Goal: Register for event/course

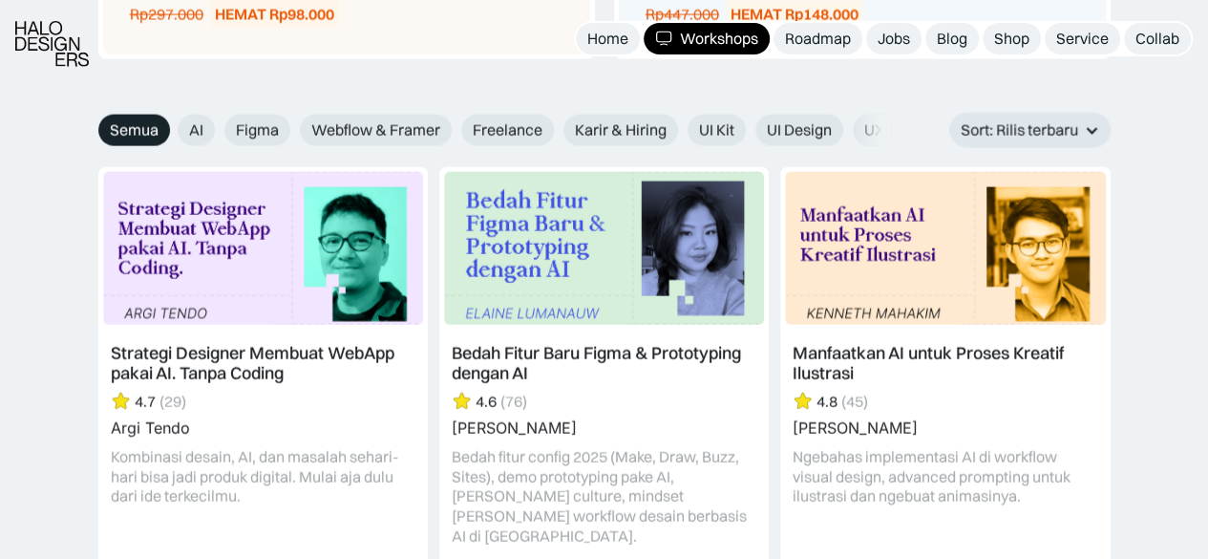
scroll to position [2140, 0]
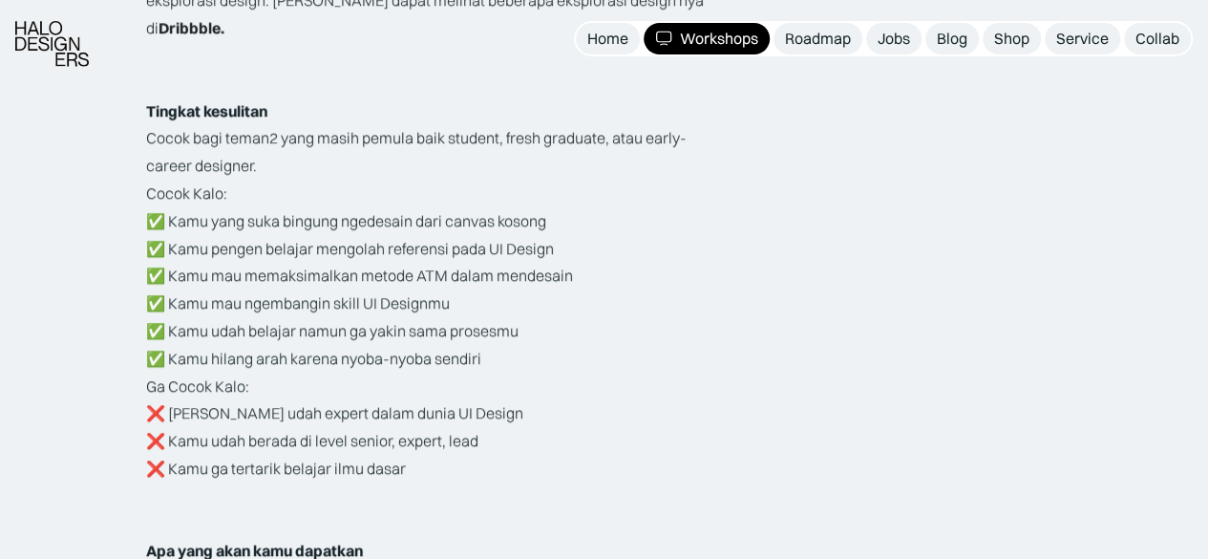
scroll to position [3126, 0]
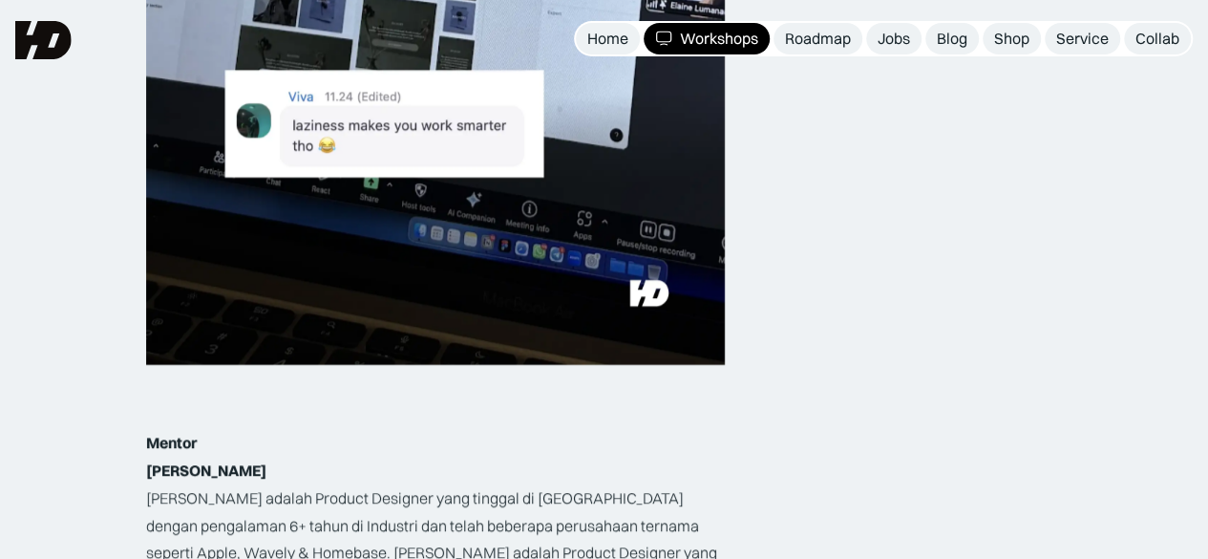
scroll to position [2444, 0]
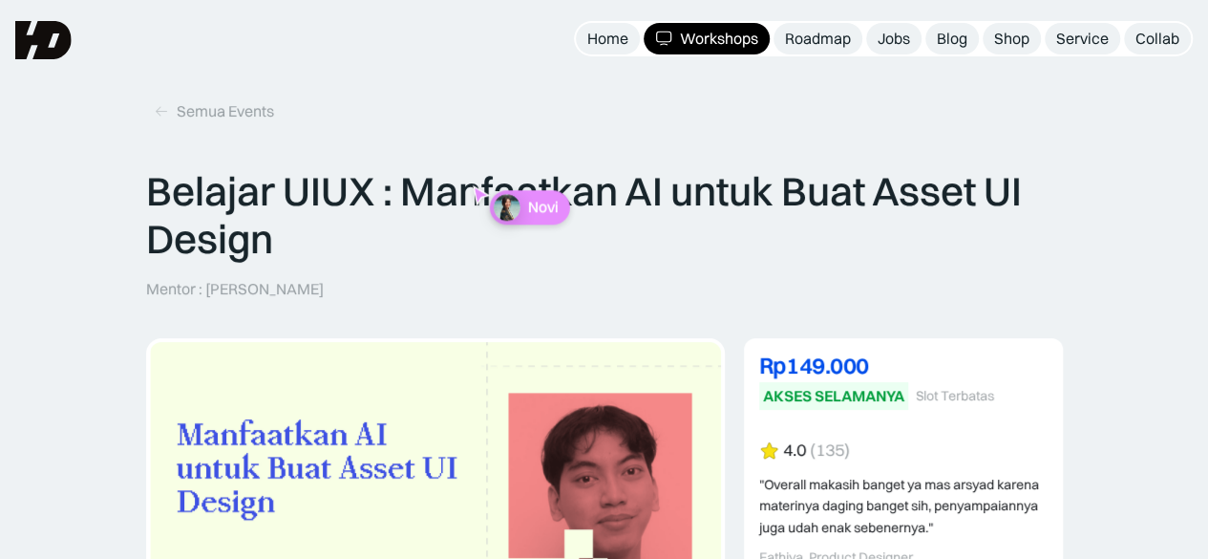
click at [828, 362] on div "Rp149.000" at bounding box center [903, 364] width 289 height 23
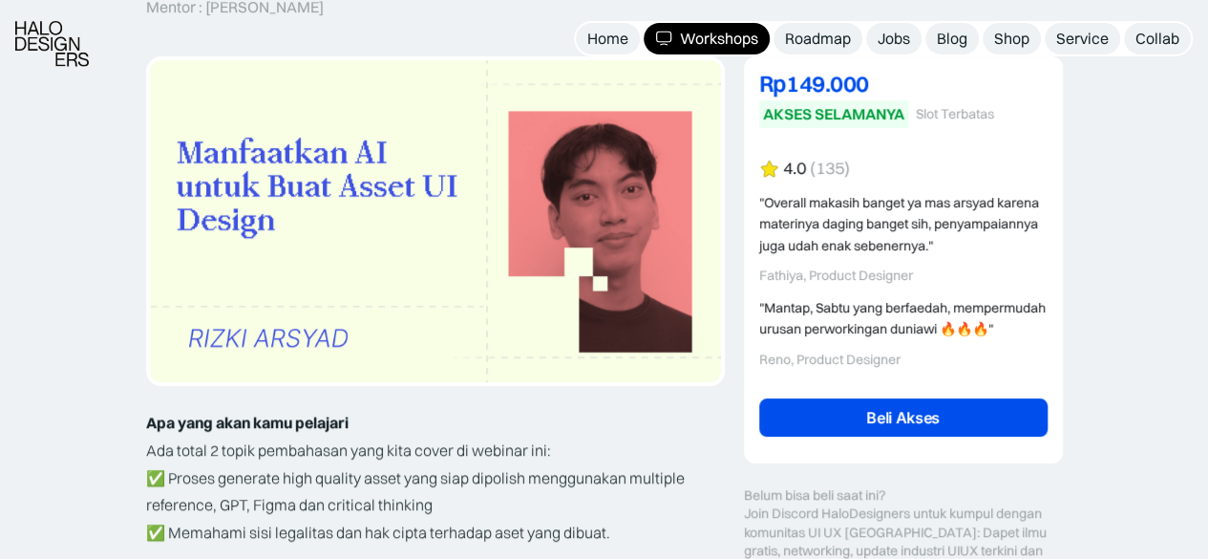
scroll to position [289, 0]
